Goal: Task Accomplishment & Management: Use online tool/utility

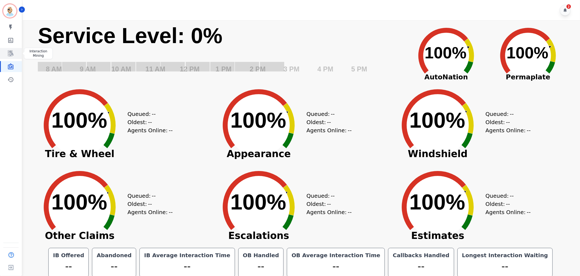
click at [12, 52] on icon "Sidebar" at bounding box center [10, 54] width 5 height 6
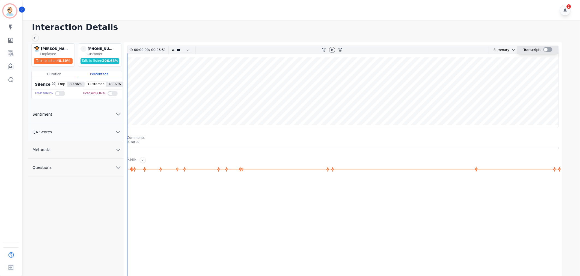
click at [552, 51] on label at bounding box center [548, 49] width 9 height 5
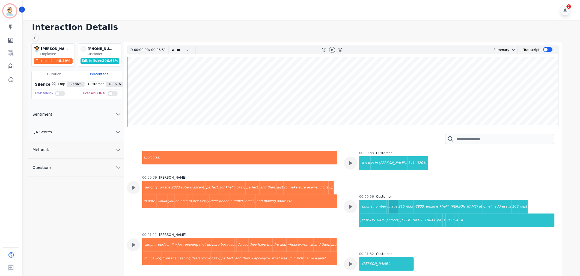
scroll to position [152, 0]
